Goal: Information Seeking & Learning: Learn about a topic

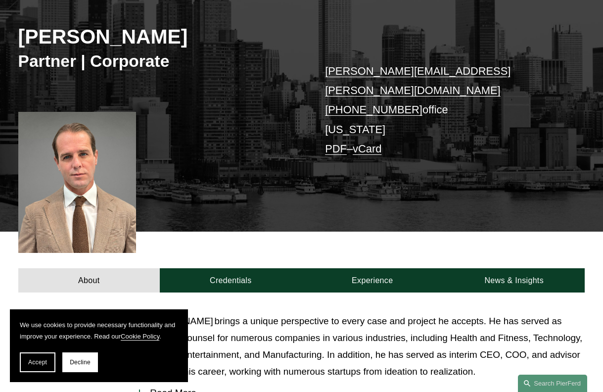
scroll to position [128, 0]
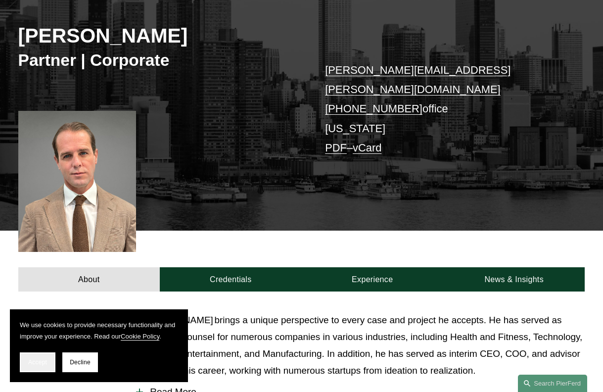
click at [39, 364] on span "Accept" at bounding box center [37, 361] width 19 height 7
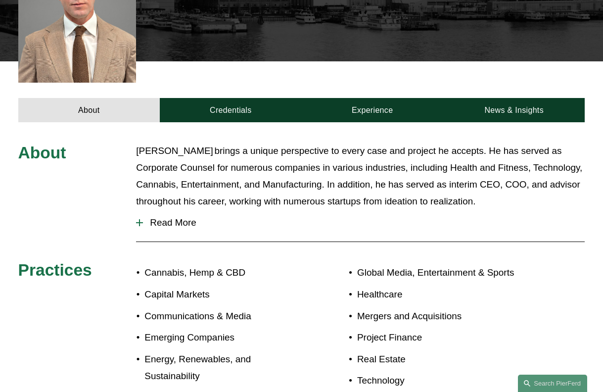
scroll to position [322, 0]
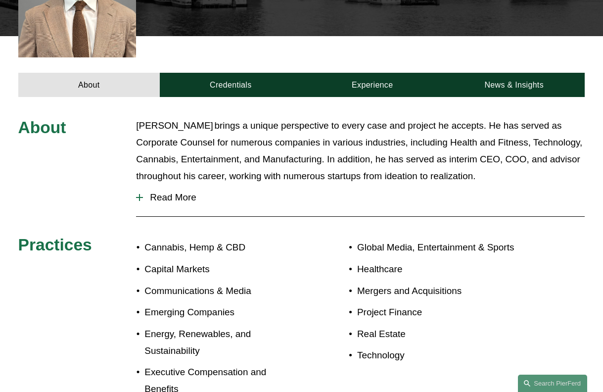
click at [179, 192] on span "Read More" at bounding box center [363, 197] width 441 height 11
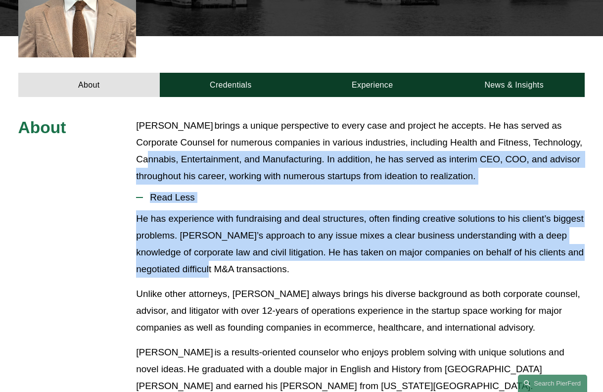
drag, startPoint x: 182, startPoint y: 128, endPoint x: 264, endPoint y: 245, distance: 142.9
click at [264, 245] on div "About Peter brings a unique perspective to every case and project he accepts. H…" at bounding box center [301, 355] width 603 height 477
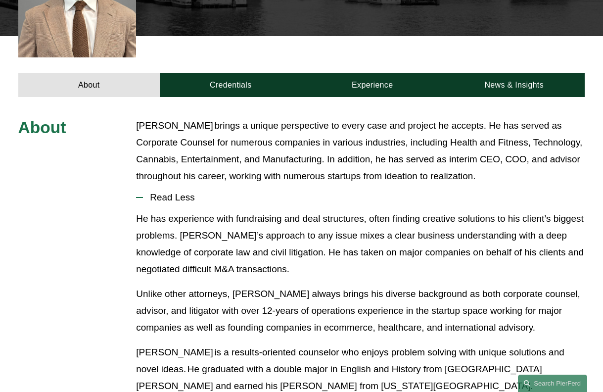
click at [273, 251] on p "He has experience with fundraising and deal structures, often finding creative …" at bounding box center [360, 243] width 448 height 67
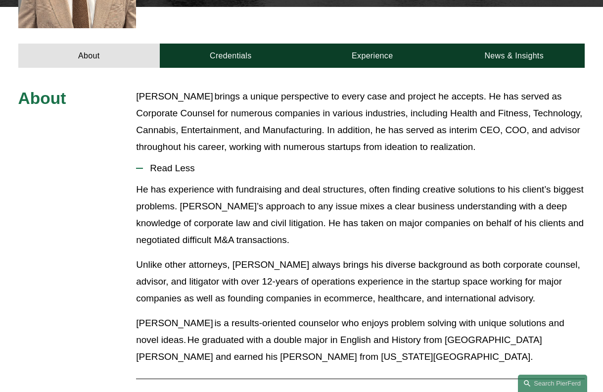
scroll to position [391, 0]
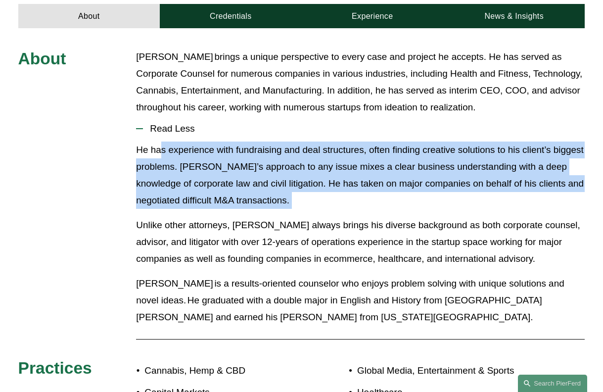
drag, startPoint x: 159, startPoint y: 129, endPoint x: 246, endPoint y: 192, distance: 107.5
click at [246, 192] on div "He has experience with fundraising and deal structures, often finding creative …" at bounding box center [360, 237] width 448 height 192
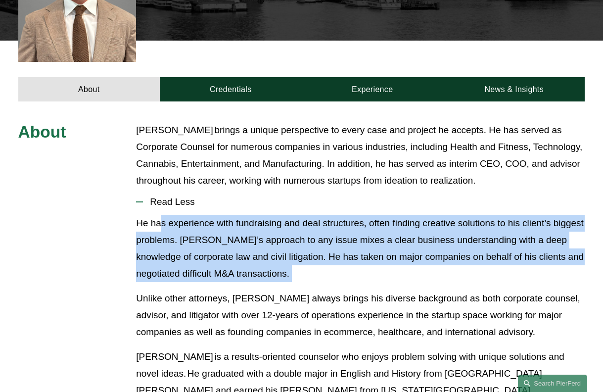
scroll to position [279, 0]
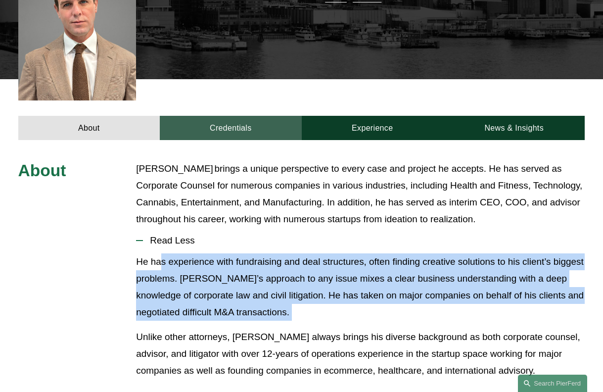
click at [240, 116] on link "Credentials" at bounding box center [230, 128] width 141 height 24
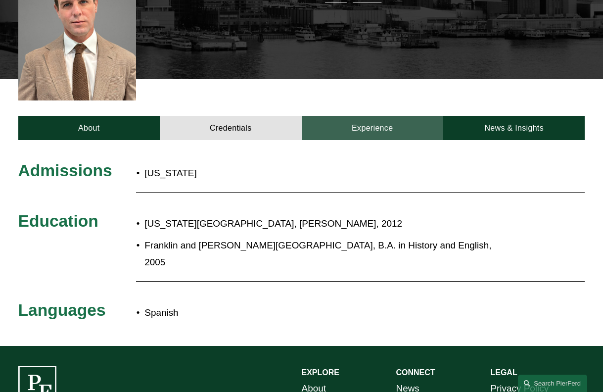
click at [344, 116] on link "Experience" at bounding box center [372, 128] width 141 height 24
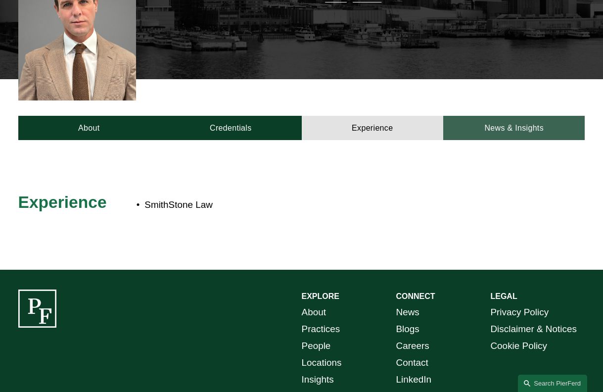
click at [486, 116] on link "News & Insights" at bounding box center [513, 128] width 141 height 24
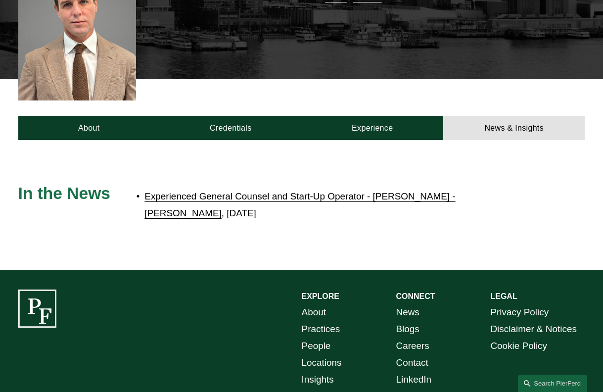
click at [302, 191] on link "Experienced General Counsel and Start-Up Operator - Peter Smith - Joins Pierson…" at bounding box center [299, 204] width 310 height 27
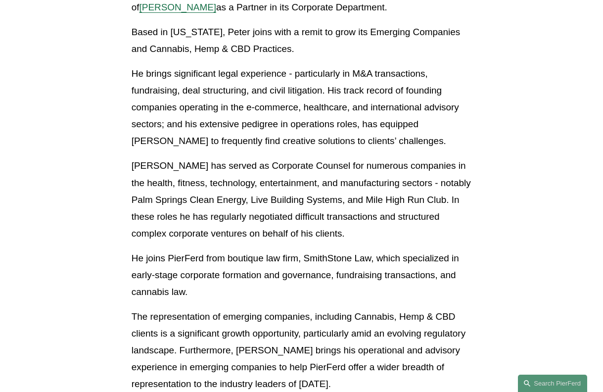
scroll to position [317, 0]
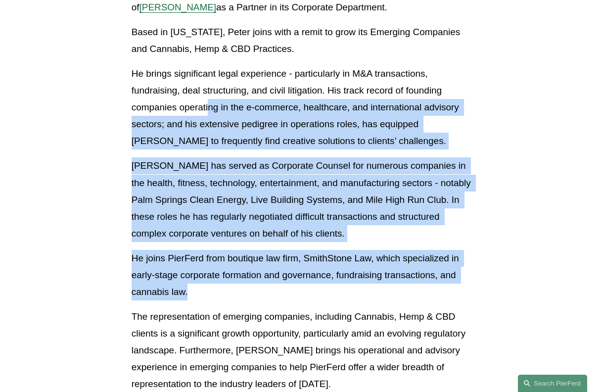
drag, startPoint x: 210, startPoint y: 126, endPoint x: 256, endPoint y: 313, distance: 193.4
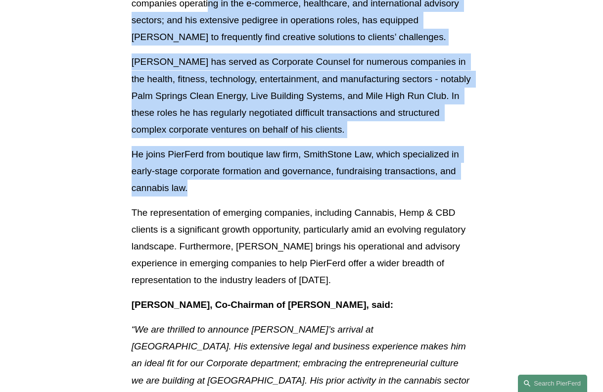
scroll to position [427, 0]
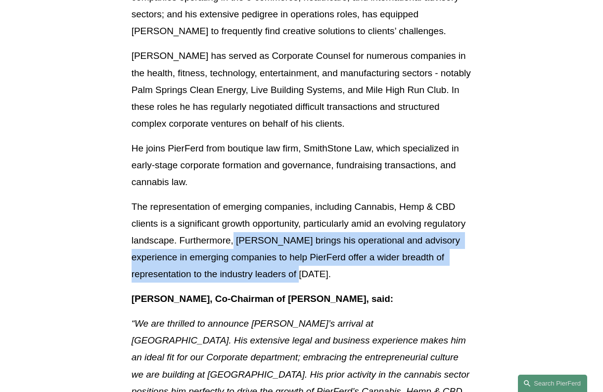
drag, startPoint x: 235, startPoint y: 254, endPoint x: 268, endPoint y: 292, distance: 50.8
click at [268, 282] on p "The representation of emerging companies, including Cannabis, Hemp & CBD client…" at bounding box center [302, 240] width 340 height 84
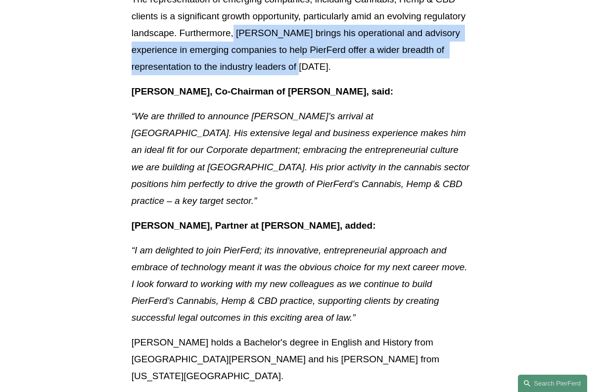
scroll to position [636, 0]
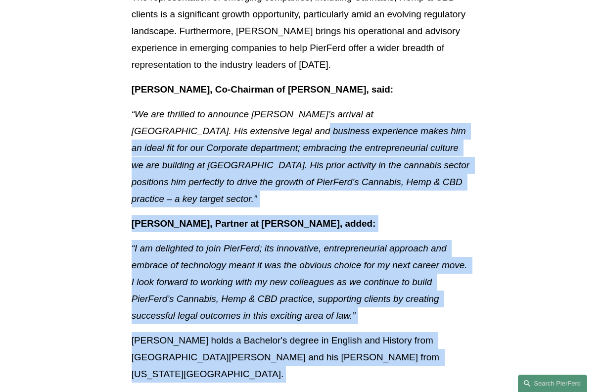
drag, startPoint x: 200, startPoint y: 146, endPoint x: 361, endPoint y: 364, distance: 270.4
click at [361, 364] on div "Latest Partner appointment joins with remit to grow Emerging Companies Practice…" at bounding box center [302, 173] width 340 height 1103
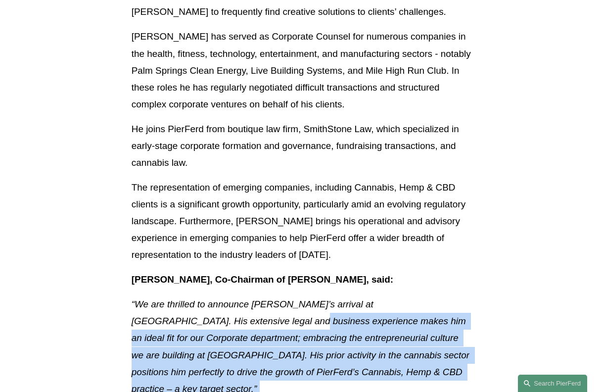
scroll to position [425, 0]
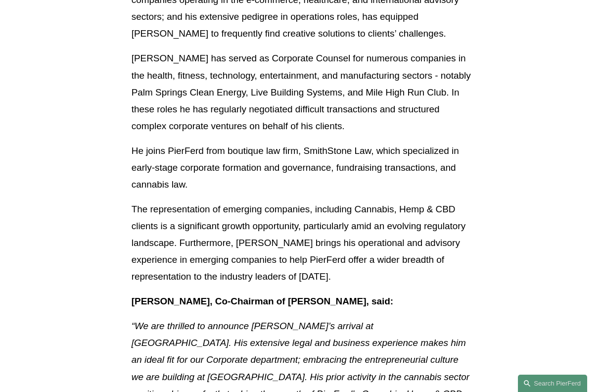
click at [319, 217] on p "The representation of emerging companies, including Cannabis, Hemp & CBD client…" at bounding box center [302, 243] width 340 height 84
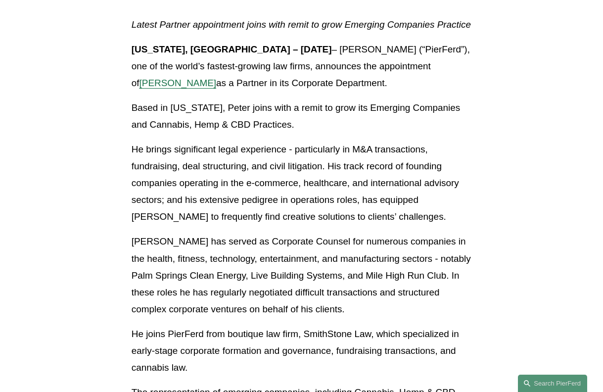
scroll to position [284, 0]
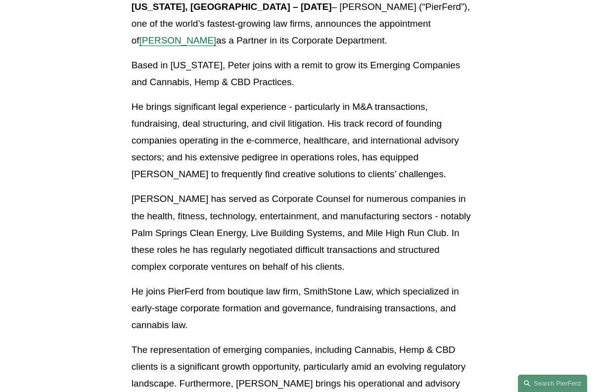
click at [217, 40] on span "Peter Smith" at bounding box center [177, 40] width 77 height 10
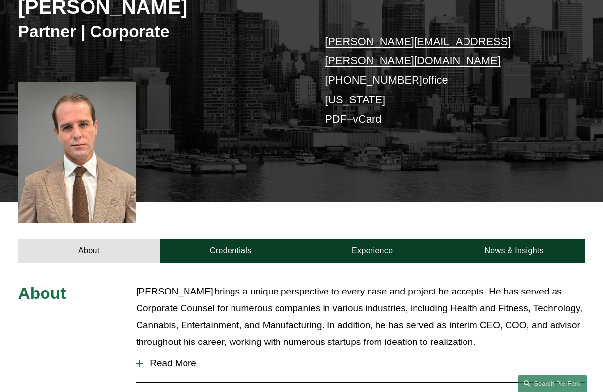
scroll to position [160, 0]
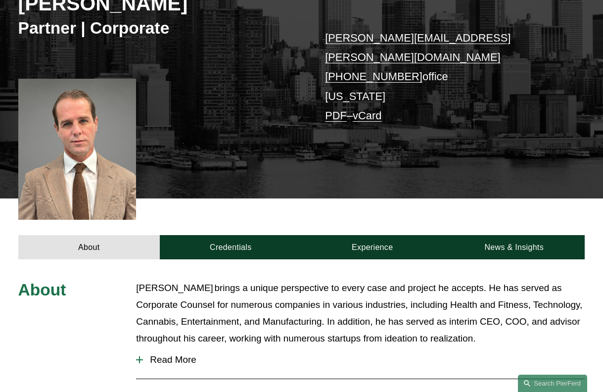
click at [73, 153] on div at bounding box center [77, 149] width 118 height 141
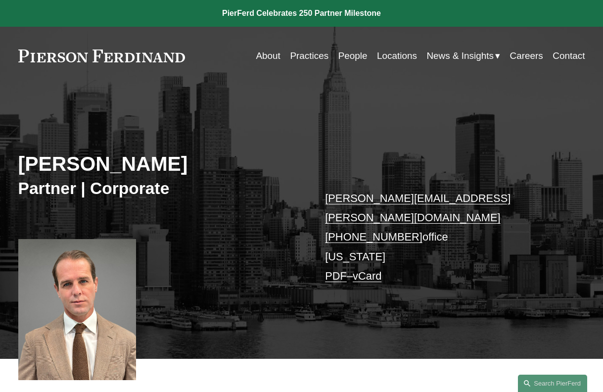
scroll to position [0, 0]
click at [352, 58] on link "People" at bounding box center [352, 55] width 29 height 19
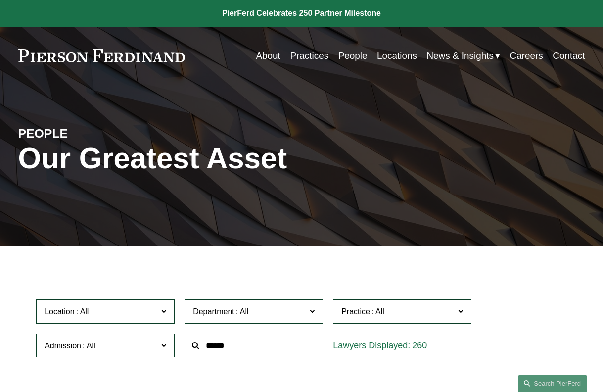
click at [392, 57] on link "Locations" at bounding box center [397, 55] width 40 height 19
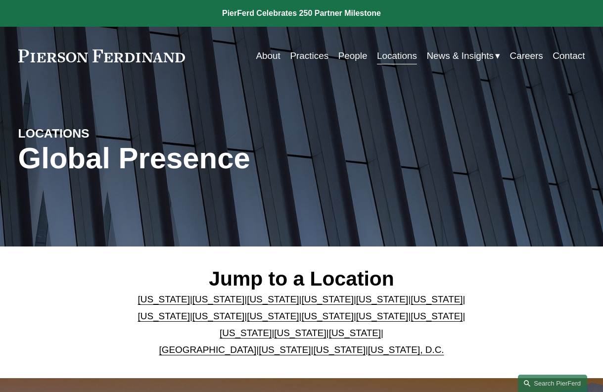
click at [306, 55] on link "Practices" at bounding box center [309, 55] width 39 height 19
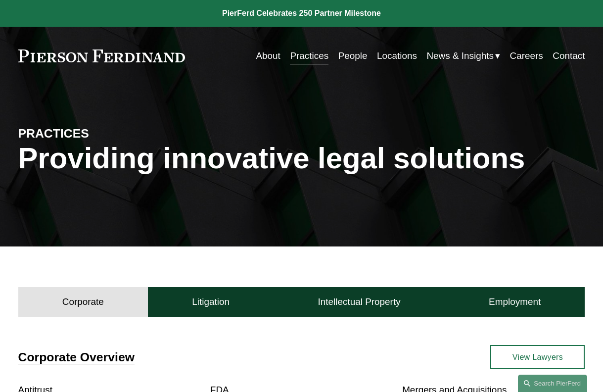
click at [352, 57] on link "People" at bounding box center [352, 55] width 29 height 19
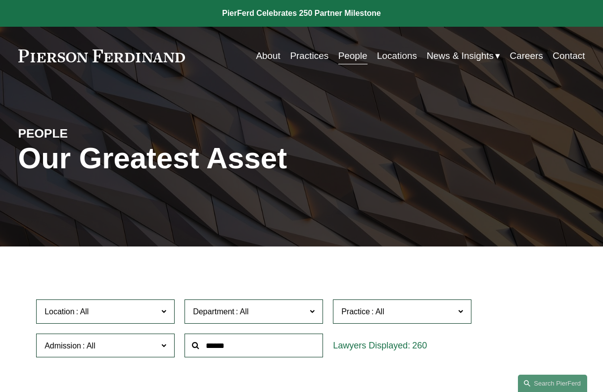
click at [269, 57] on link "About" at bounding box center [268, 55] width 24 height 19
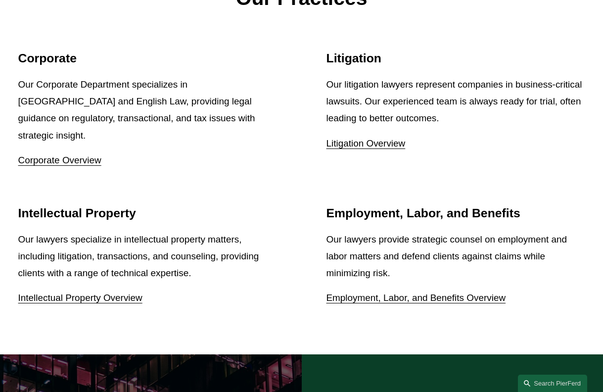
scroll to position [1017, 0]
